Goal: Task Accomplishment & Management: Manage account settings

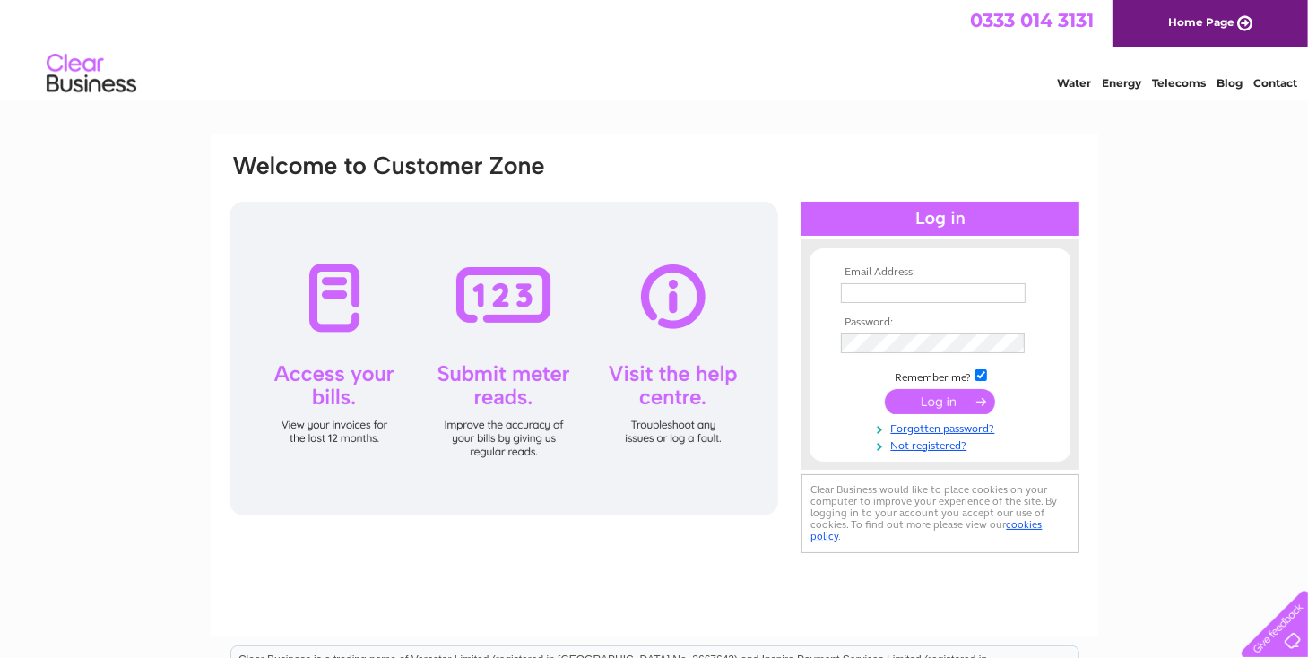
type input "[EMAIL_ADDRESS][DOMAIN_NAME]"
click at [935, 396] on input "submit" at bounding box center [940, 401] width 110 height 25
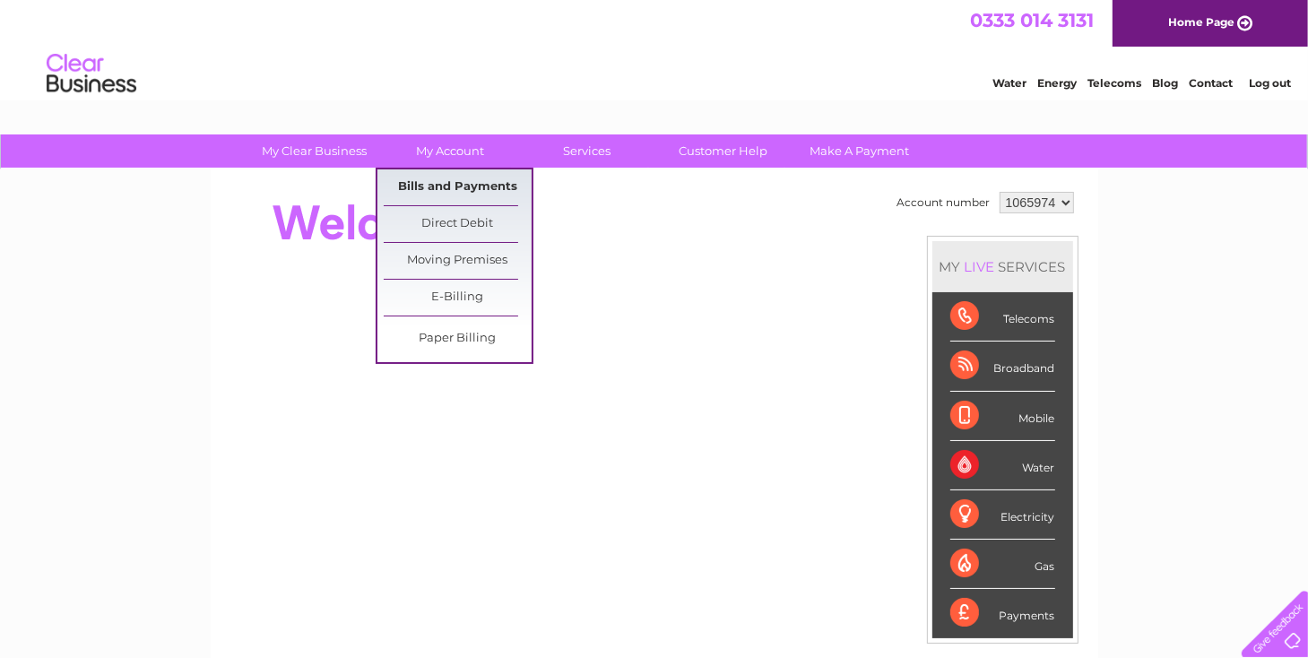
click at [454, 184] on link "Bills and Payments" at bounding box center [458, 187] width 148 height 36
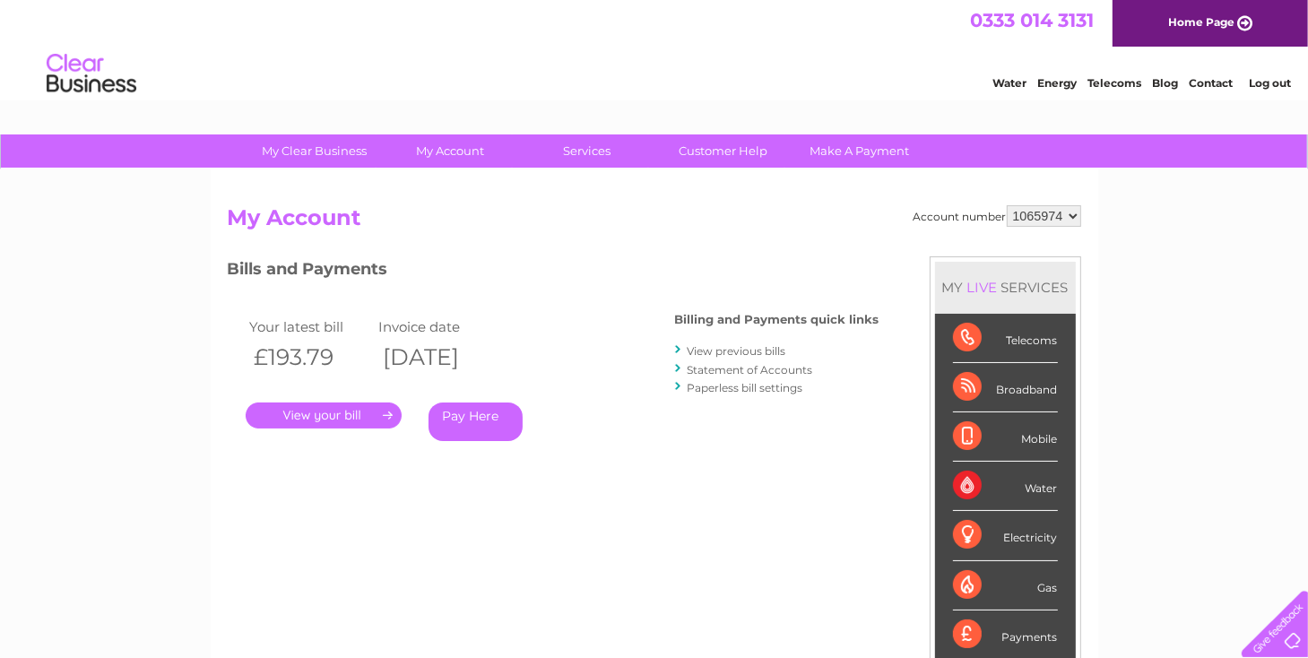
click at [325, 417] on link "." at bounding box center [324, 416] width 156 height 26
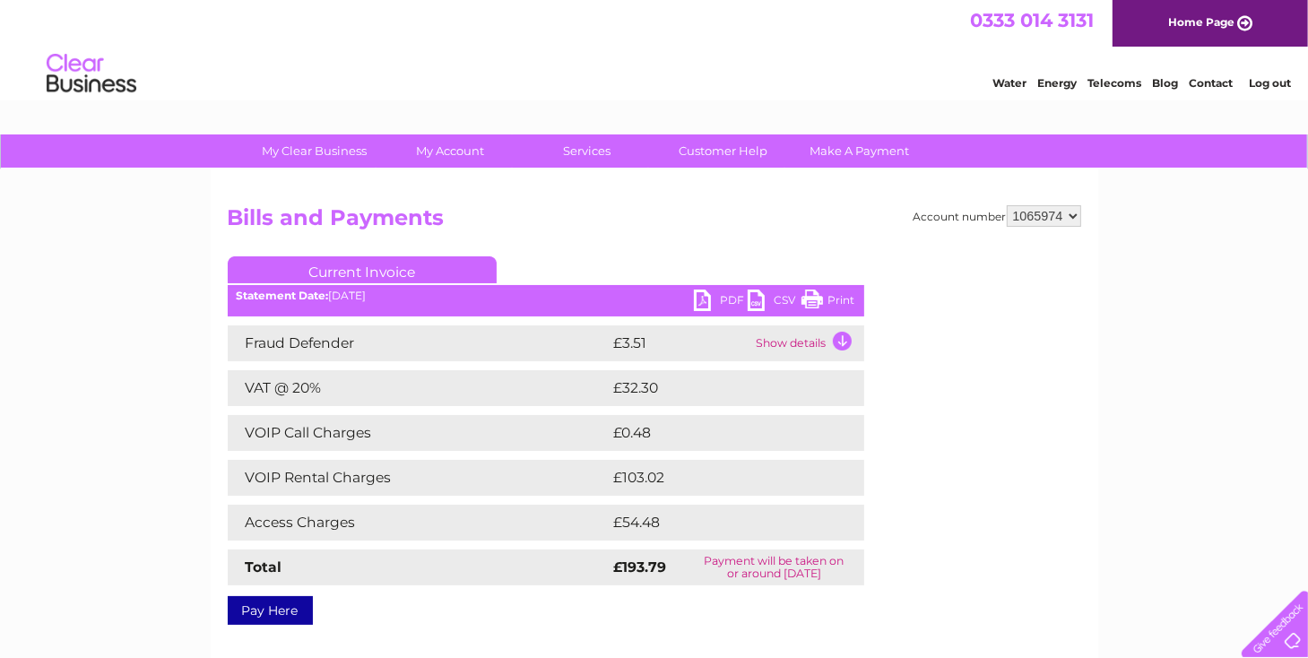
click at [705, 292] on link "PDF" at bounding box center [721, 303] width 54 height 26
